Goal: Find specific page/section: Find specific page/section

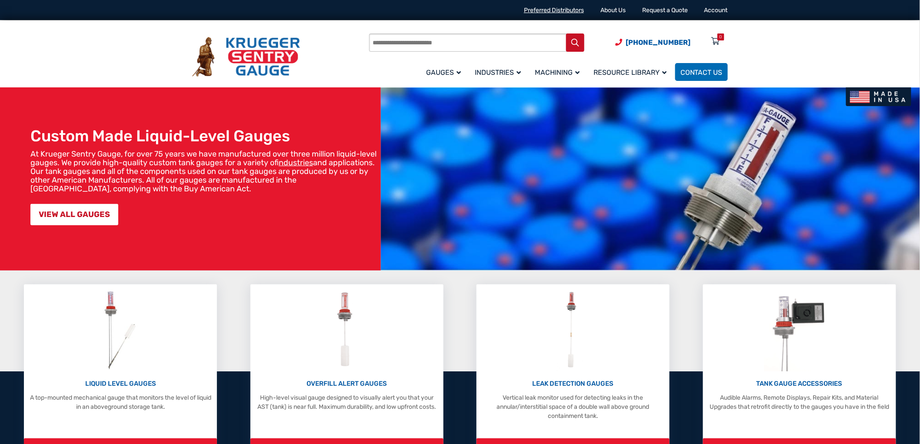
click at [546, 10] on link "Preferred Distributors" at bounding box center [554, 10] width 60 height 7
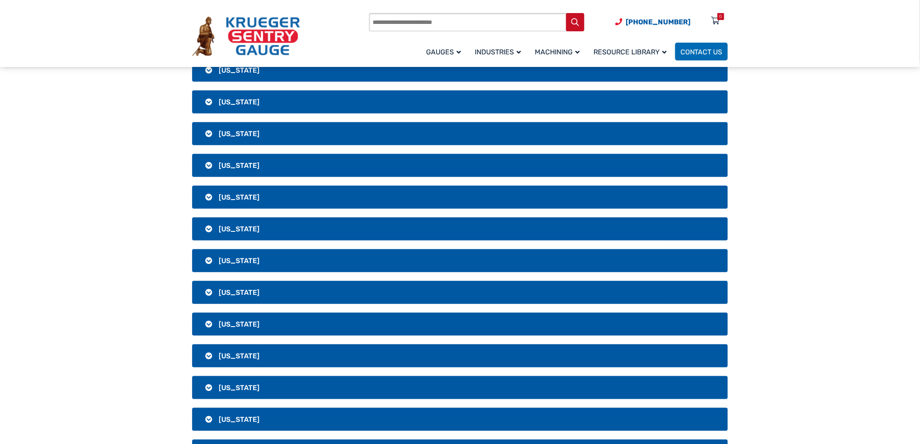
scroll to position [290, 0]
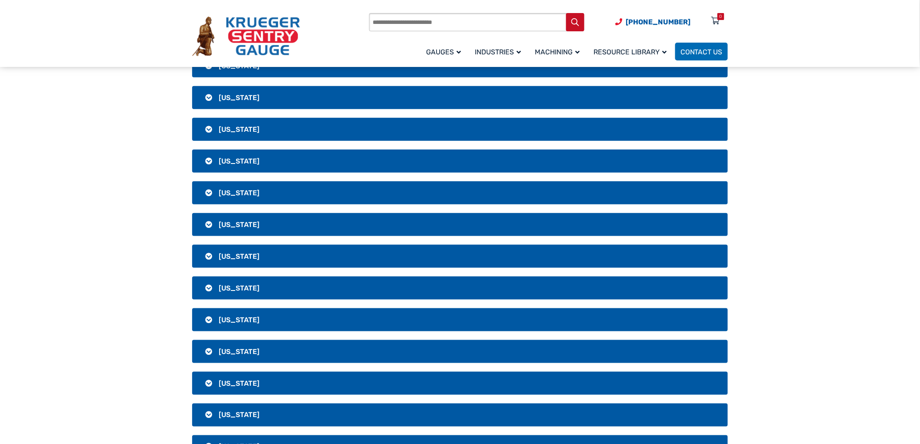
click at [239, 316] on span "[US_STATE]" at bounding box center [239, 320] width 41 height 8
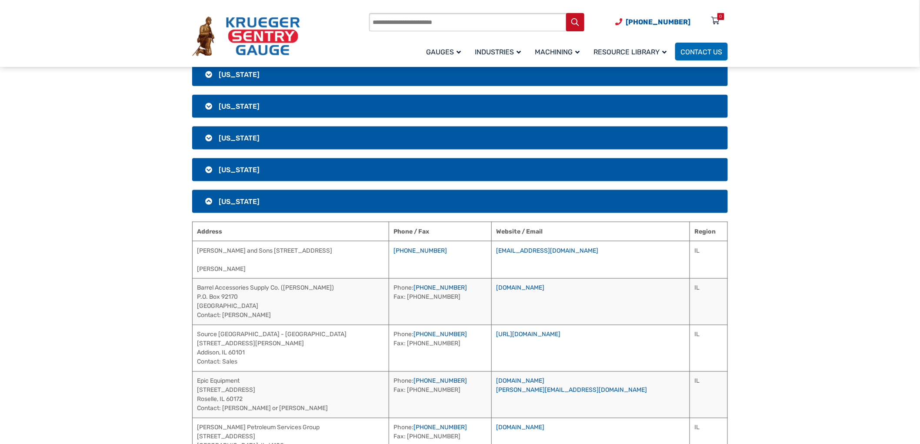
scroll to position [386, 0]
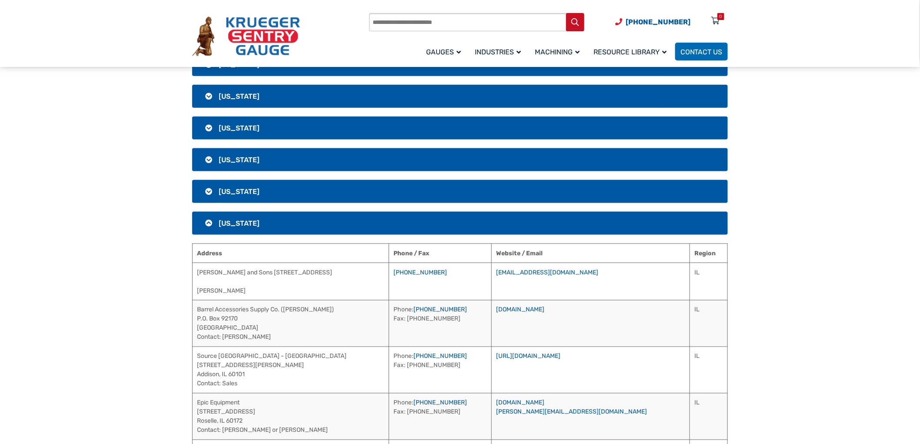
click at [223, 227] on span "[US_STATE]" at bounding box center [239, 223] width 41 height 8
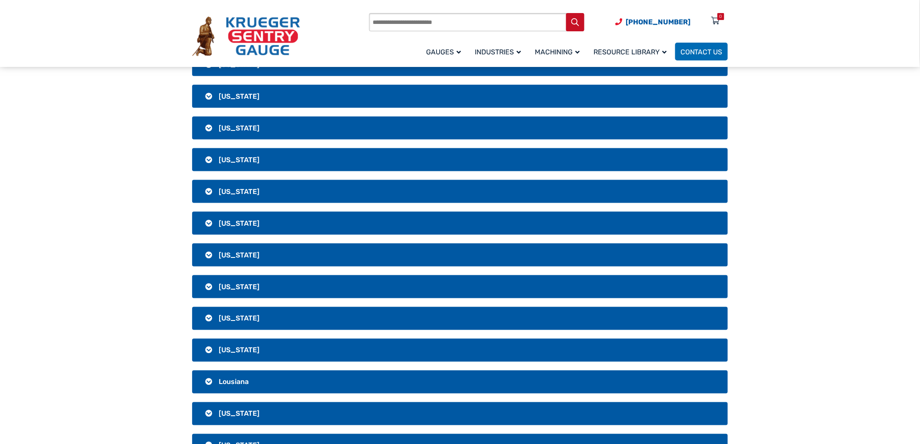
click at [229, 254] on span "[US_STATE]" at bounding box center [239, 255] width 41 height 8
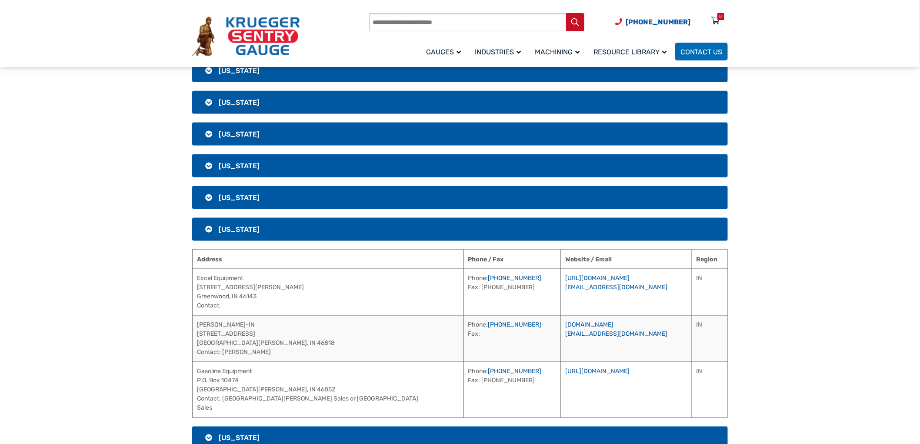
scroll to position [435, 0]
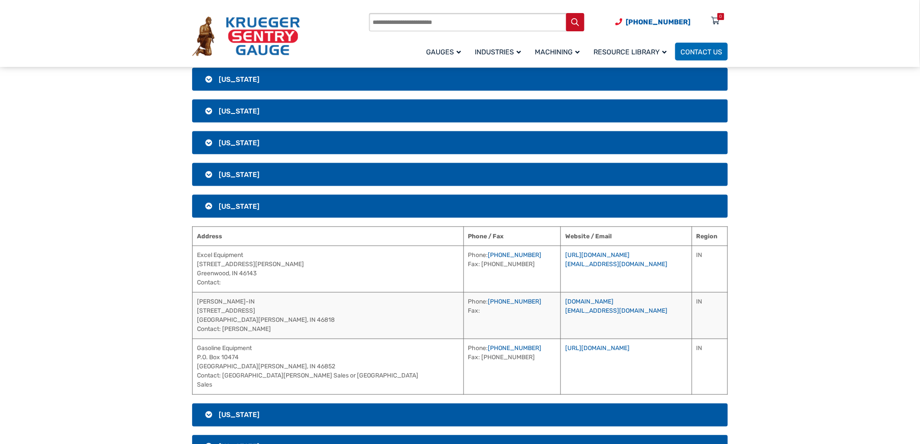
click at [203, 207] on h3 "[US_STATE]" at bounding box center [460, 206] width 536 height 23
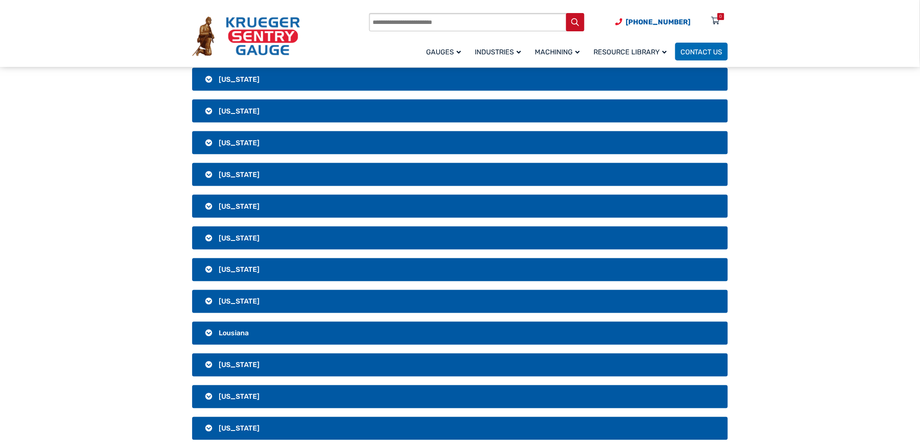
click at [213, 236] on h3 "[US_STATE]" at bounding box center [460, 238] width 536 height 23
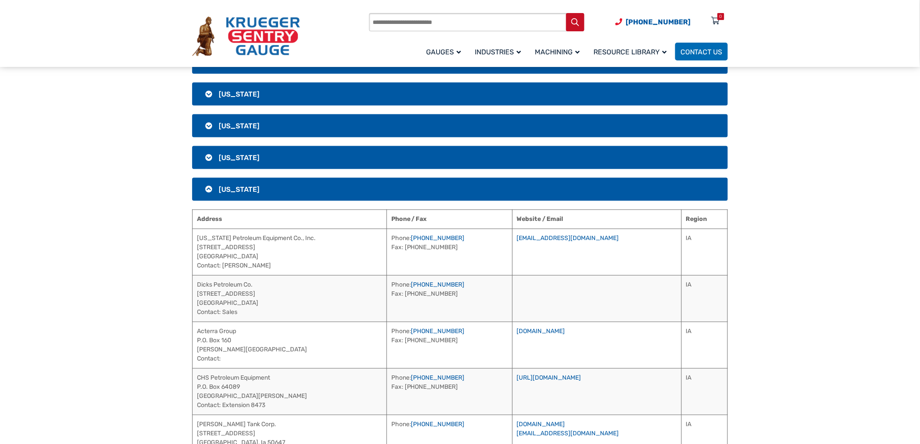
scroll to position [483, 0]
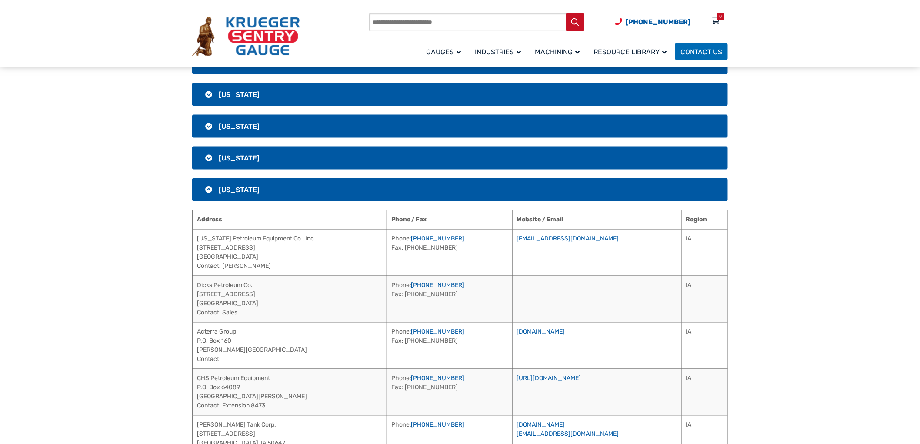
click at [210, 192] on h3 "[US_STATE]" at bounding box center [460, 189] width 536 height 23
